Goal: Task Accomplishment & Management: Manage account settings

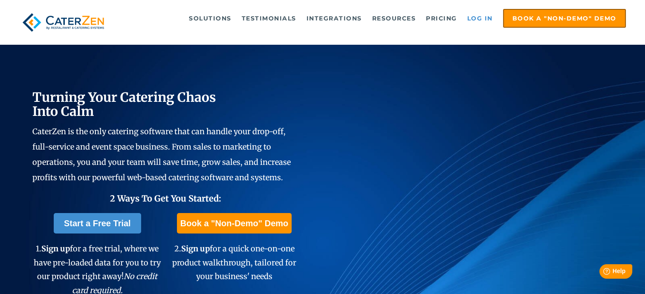
click at [481, 17] on link "Log in" at bounding box center [480, 18] width 34 height 17
click at [476, 19] on link "Log in" at bounding box center [480, 18] width 34 height 17
click at [479, 21] on link "Log in" at bounding box center [480, 18] width 34 height 17
